Goal: Task Accomplishment & Management: Manage account settings

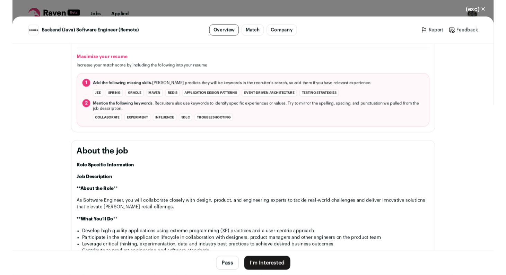
scroll to position [427, 0]
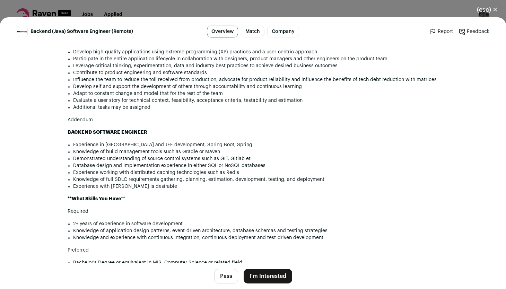
click at [278, 274] on button "I'm Interested" at bounding box center [268, 276] width 48 height 15
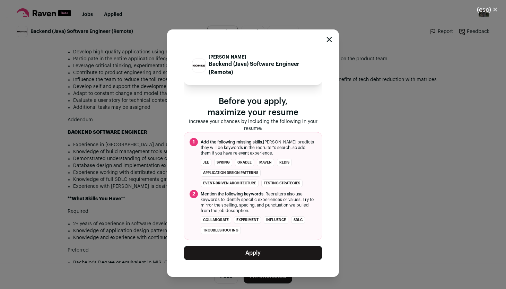
click at [271, 254] on button "Apply" at bounding box center [253, 253] width 139 height 15
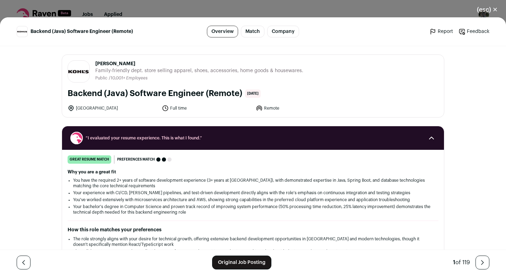
click at [484, 11] on button "(esc) ✕" at bounding box center [486, 9] width 37 height 15
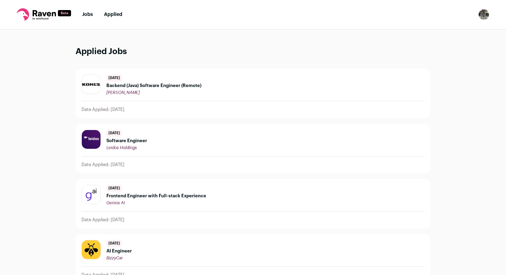
click at [57, 14] on icon at bounding box center [44, 14] width 54 height 12
click at [45, 15] on icon at bounding box center [44, 13] width 23 height 6
click at [484, 12] on img "Open dropdown" at bounding box center [483, 14] width 11 height 11
click at [431, 30] on link "Settings" at bounding box center [450, 32] width 77 height 17
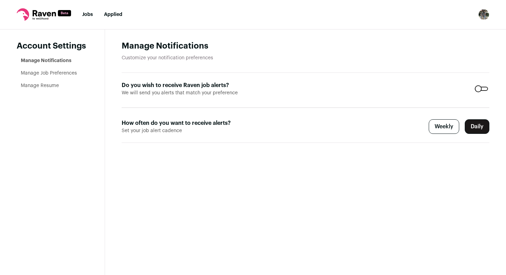
click at [55, 86] on link "Manage Resume" at bounding box center [40, 85] width 38 height 5
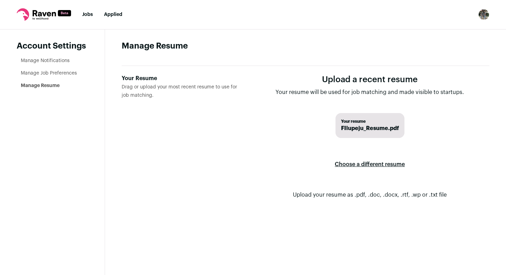
click at [361, 166] on label "Choose a different resume" at bounding box center [370, 163] width 70 height 19
click at [0, 0] on input "Your Resume Drag or upload your most recent resume to use for job matching." at bounding box center [0, 0] width 0 height 0
click at [78, 16] on nav "Jobs Applied Settings Notifications Preferences Resume FAQs Logout" at bounding box center [253, 14] width 506 height 29
click at [88, 15] on link "Jobs" at bounding box center [87, 14] width 11 height 5
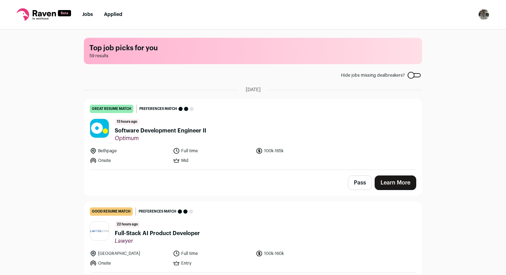
click at [46, 11] on icon at bounding box center [44, 14] width 54 height 12
click at [59, 12] on rect at bounding box center [64, 13] width 13 height 6
click at [482, 18] on img "Open dropdown" at bounding box center [483, 14] width 11 height 11
click at [448, 36] on link "Settings" at bounding box center [450, 32] width 77 height 17
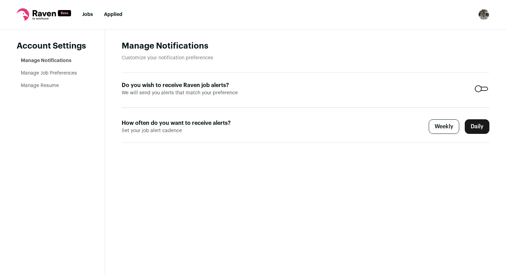
click at [71, 70] on li "Manage Job Preferences" at bounding box center [54, 73] width 67 height 7
click at [71, 72] on link "Manage Job Preferences" at bounding box center [49, 73] width 56 height 5
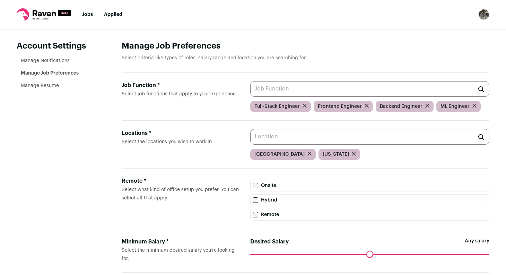
click at [375, 90] on input "Job Function * Select job functions that apply to your experience" at bounding box center [369, 89] width 239 height 16
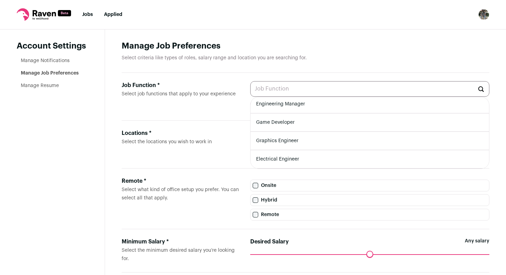
scroll to position [12, 0]
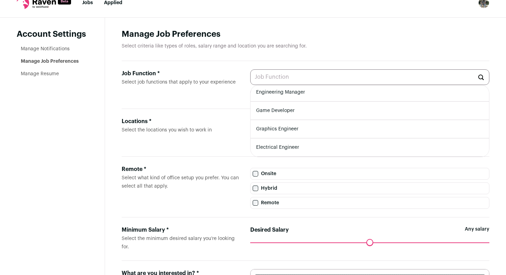
click at [365, 23] on main "Manage Job Preferences Select criteria like types of roles, salary range and lo…" at bounding box center [305, 181] width 401 height 327
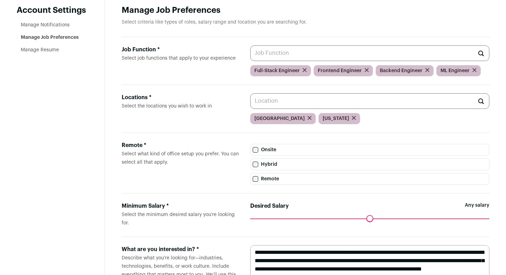
scroll to position [48, 0]
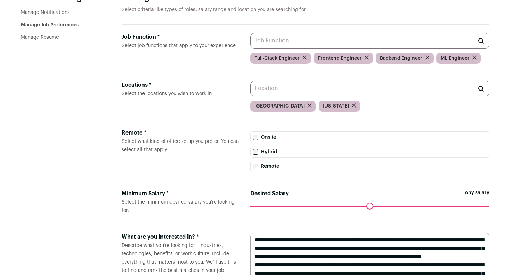
click at [312, 88] on input "Locations * Select the locations you wish to work in" at bounding box center [369, 89] width 239 height 16
type input "d"
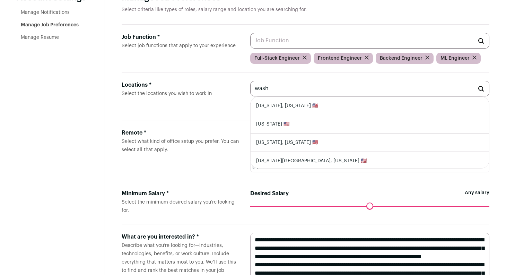
click at [314, 109] on li "Washington, District of Columbia 🇺🇸" at bounding box center [369, 106] width 238 height 18
type input "Washington, District of Columbia 🇺🇸"
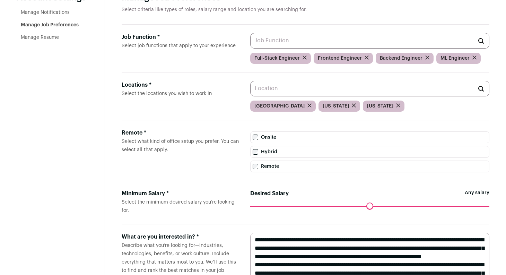
click at [330, 88] on input "Locations * Select the locations you wish to work in" at bounding box center [369, 89] width 239 height 16
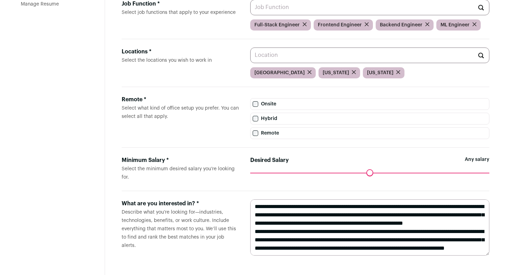
scroll to position [0, 0]
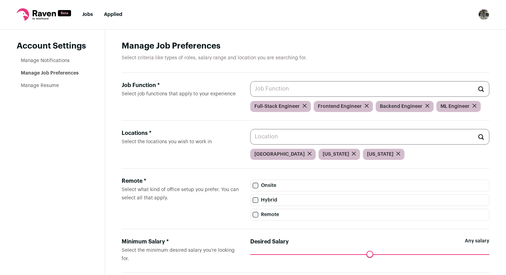
click at [44, 16] on icon at bounding box center [44, 13] width 23 height 6
click at [45, 11] on icon at bounding box center [44, 14] width 54 height 12
click at [86, 14] on link "Jobs" at bounding box center [87, 14] width 11 height 5
